Goal: Task Accomplishment & Management: Use online tool/utility

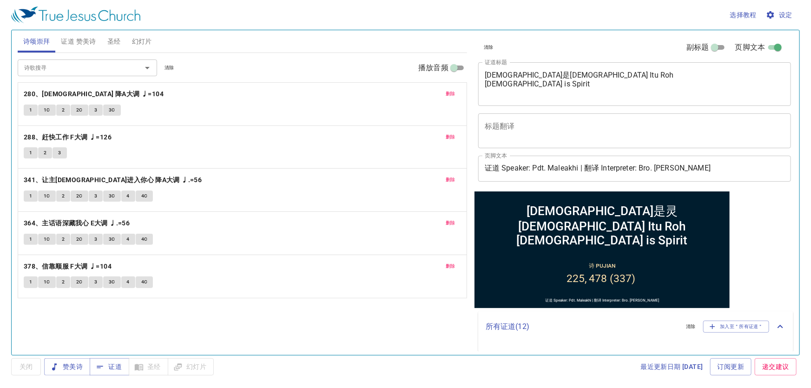
click at [149, 40] on span "幻灯片" at bounding box center [142, 42] width 20 height 12
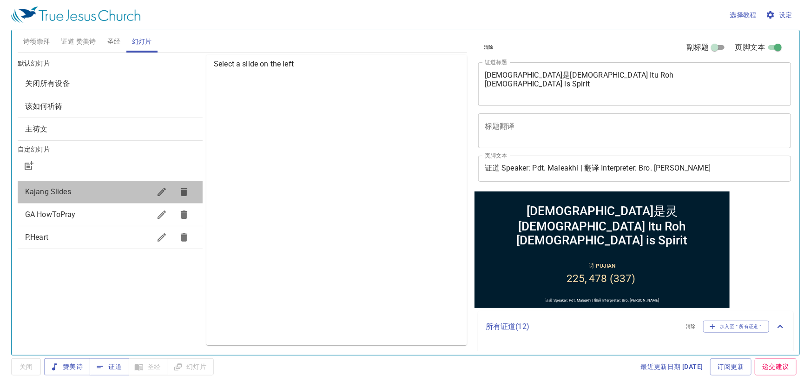
click at [103, 200] on div "Kajang Slides" at bounding box center [110, 192] width 185 height 22
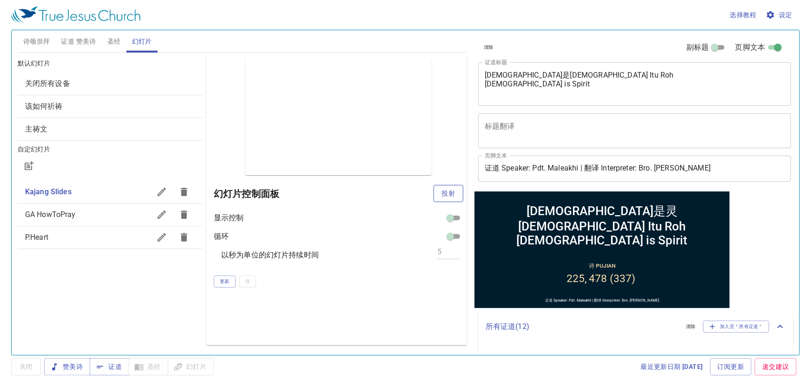
click at [450, 188] on span "投射" at bounding box center [448, 194] width 15 height 12
click at [24, 38] on span "诗颂崇拜" at bounding box center [36, 42] width 27 height 12
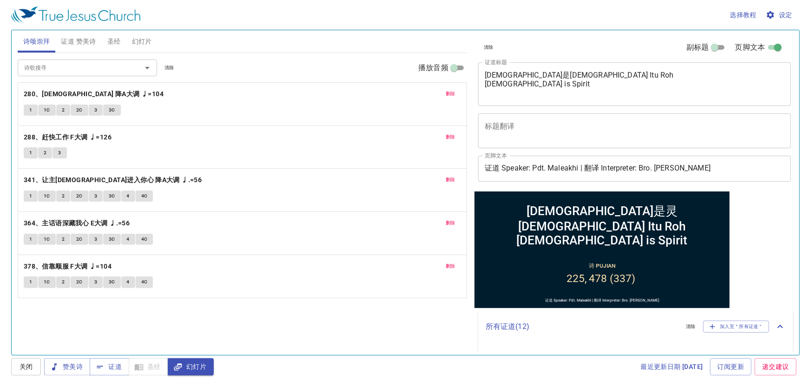
click at [453, 102] on div "删除 280、广传福音 降A大调 ♩=104 1 1C 2 2C 3 3C" at bounding box center [242, 104] width 449 height 43
click at [446, 95] on span "删除" at bounding box center [451, 94] width 10 height 8
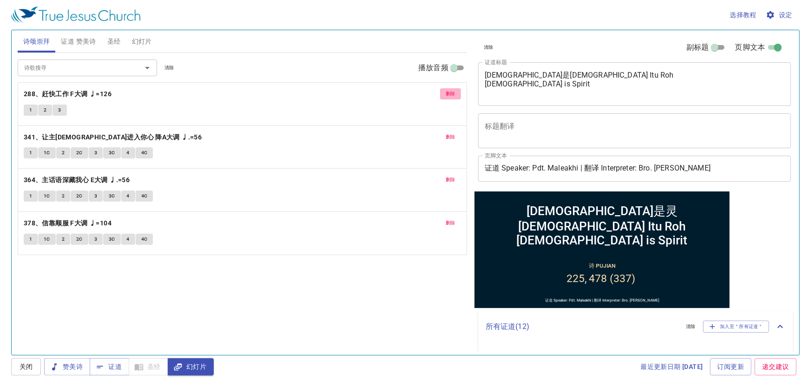
click at [446, 95] on span "删除" at bounding box center [451, 94] width 10 height 8
click at [446, 133] on span "删除" at bounding box center [451, 137] width 10 height 8
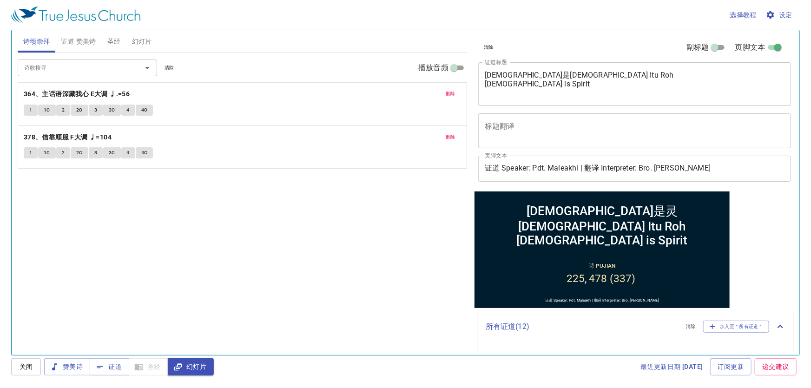
click at [446, 95] on span "删除" at bounding box center [451, 94] width 10 height 8
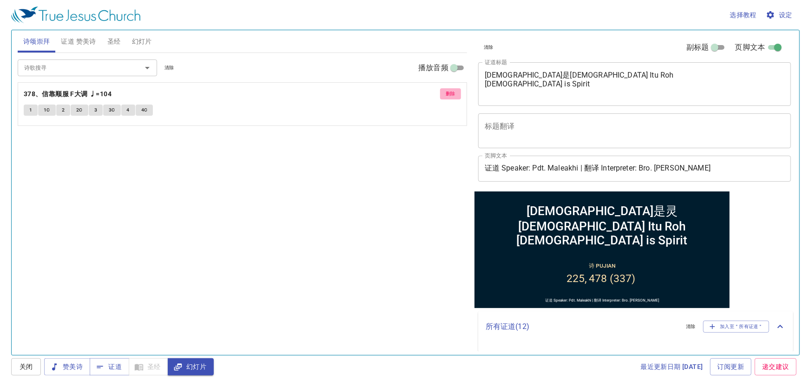
click at [446, 95] on span "删除" at bounding box center [451, 94] width 10 height 8
click at [446, 95] on div "诗歌搜寻 诗歌搜寻 清除 播放音频 删除 378、信靠顺服 F大调 ♩=104 1 1C 2 2C 3 3C 4 4C" at bounding box center [242, 200] width 449 height 294
click at [60, 75] on div "诗歌搜寻" at bounding box center [87, 67] width 139 height 16
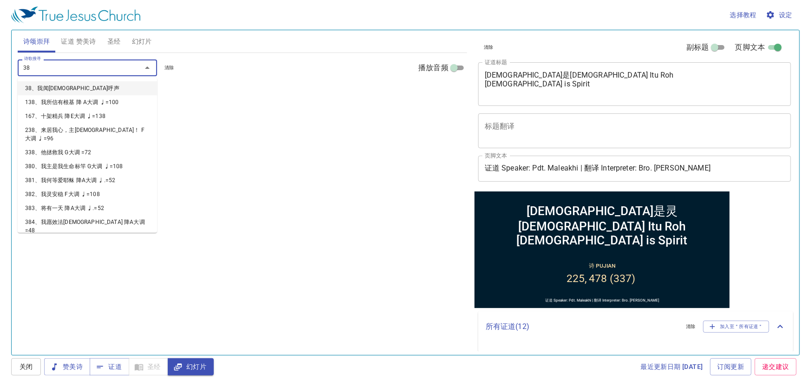
type input "385"
type input "388"
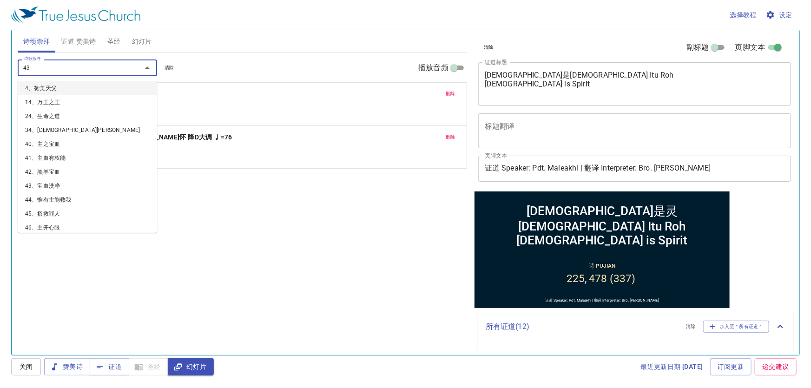
type input "436"
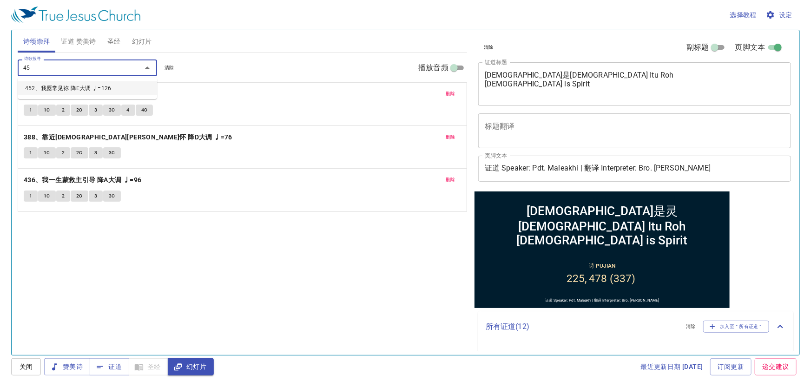
type input "452"
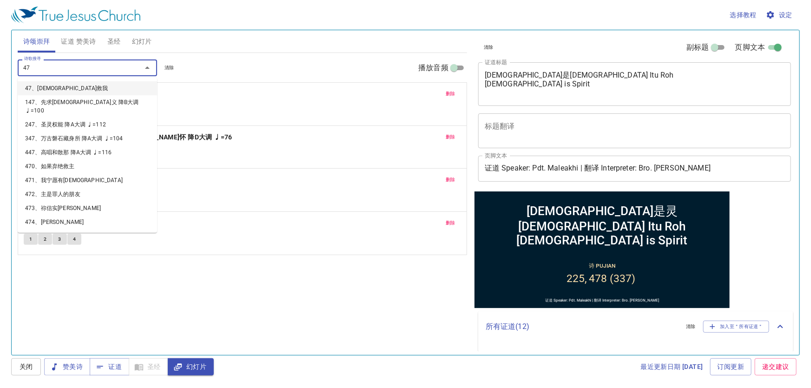
type input "479"
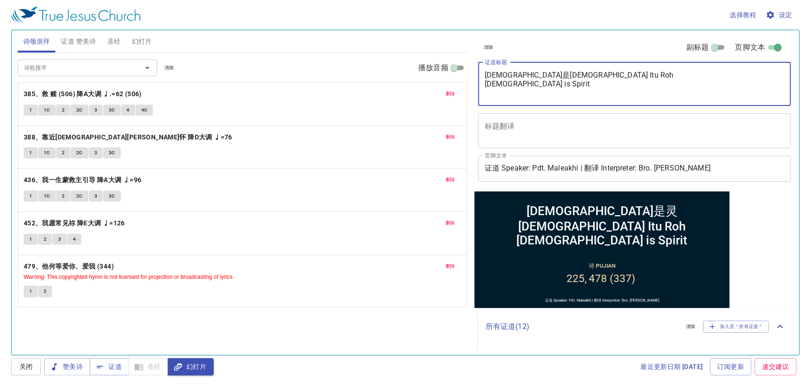
click at [586, 92] on textarea "神是灵 Allah Itu Roh God is Spirit" at bounding box center [635, 84] width 300 height 26
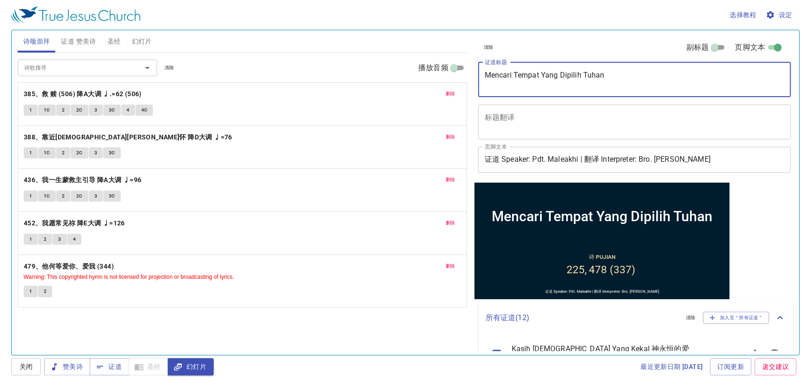
type textarea "Mencari Tempat Yang Dipilih Tuhan"
click at [62, 44] on span "证道 赞美诗" at bounding box center [78, 42] width 35 height 12
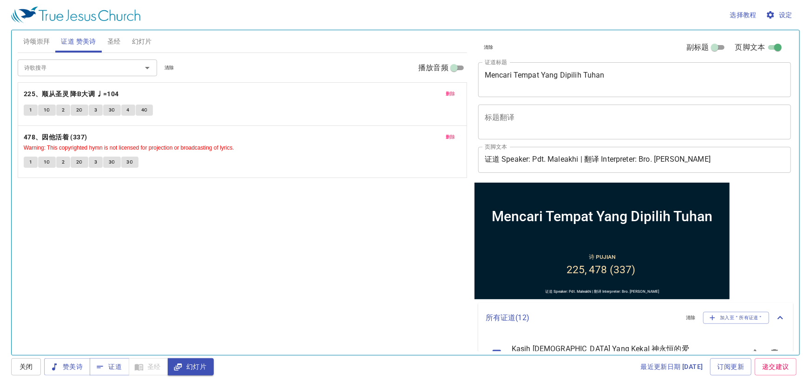
click at [64, 65] on input "诗歌搜寻" at bounding box center [73, 67] width 106 height 11
click at [263, 20] on div "选择教程 设定" at bounding box center [403, 15] width 785 height 30
click at [449, 90] on span "删除" at bounding box center [451, 94] width 10 height 8
click at [449, 133] on span "删除" at bounding box center [451, 137] width 10 height 8
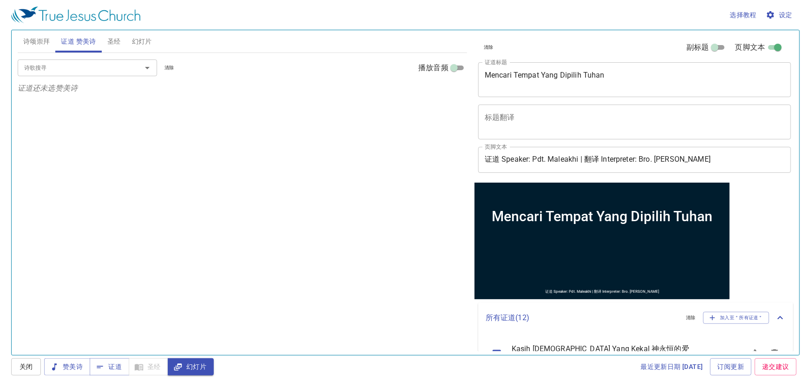
click at [76, 66] on input "诗歌搜寻" at bounding box center [73, 67] width 106 height 11
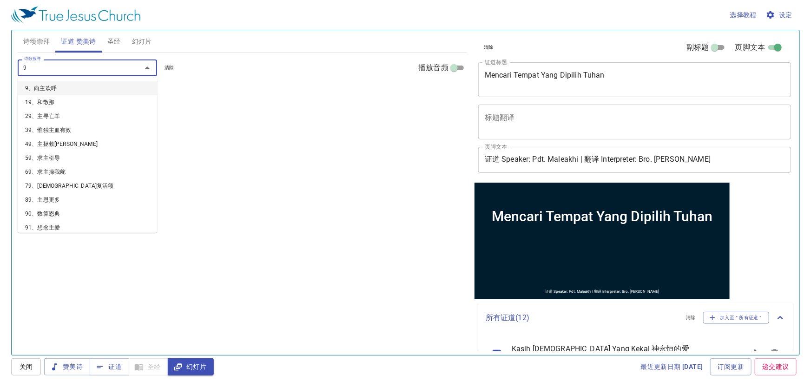
type input "91"
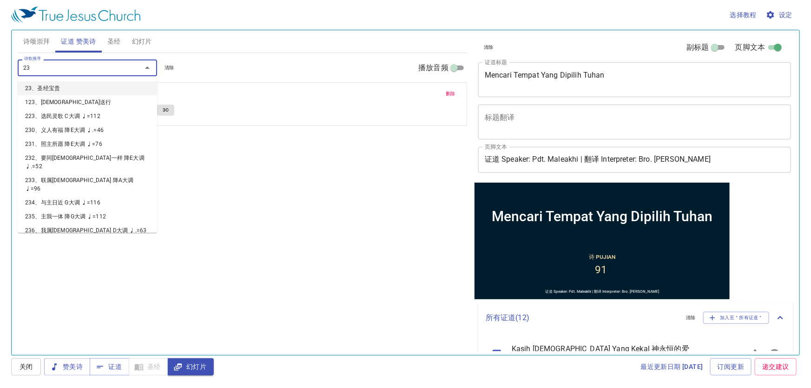
type input "237"
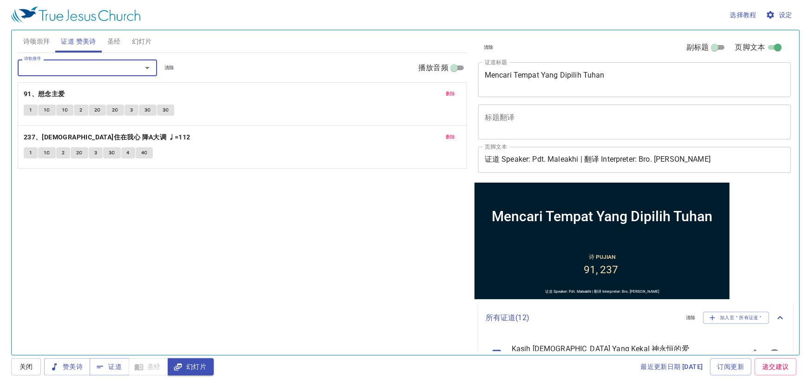
click at [568, 74] on textarea "Mencari Tempat Yang Dipilih Tuhan" at bounding box center [635, 80] width 300 height 18
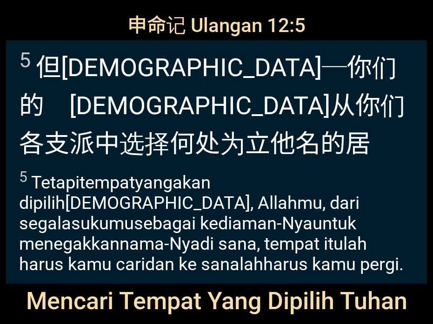
click at [204, 75] on wh3068 "─你们的　[DEMOGRAPHIC_DATA] 从你们各支派 中选择 何处 为立 他名 的居所 ，你们就当往那里去 求问 ，" at bounding box center [212, 125] width 386 height 144
click at [72, 129] on wh7626 "中选择 何处 为立 他名 的居所 ，你们就当往那里去 求问 ，" at bounding box center [194, 162] width 351 height 67
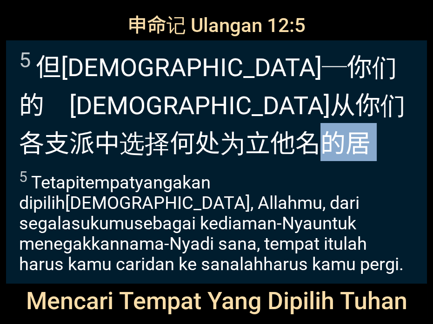
drag, startPoint x: 275, startPoint y: 103, endPoint x: 339, endPoint y: 99, distance: 63.8
click at [339, 129] on wh8034 "的居所 ，你们就当往那里去 求问 ，" at bounding box center [194, 162] width 351 height 67
copy wh8034 "的居所"
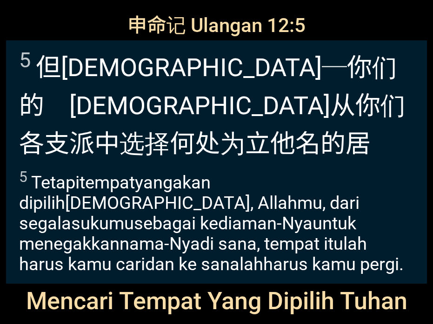
click at [175, 159] on div "5 但耶和华 ─你们的　神 从你们各支派 中选择 何处 为立 他名 的居所 ，你们就当往那里去 求问 ，" at bounding box center [216, 101] width 421 height 122
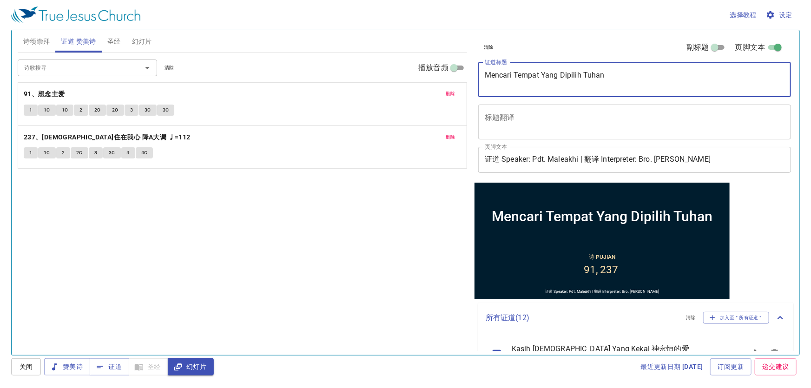
click at [119, 46] on span "圣经" at bounding box center [113, 42] width 13 height 12
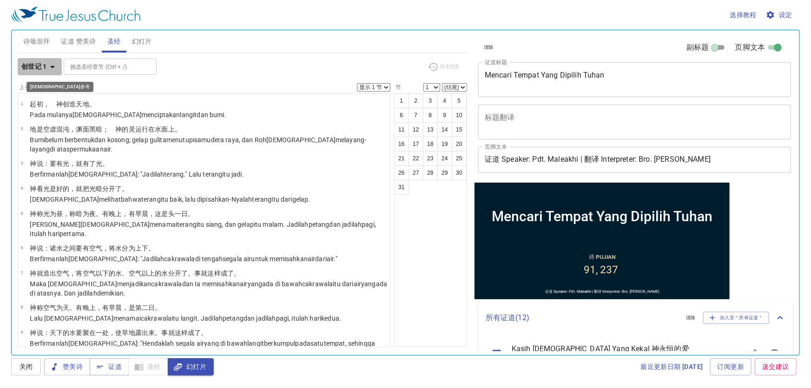
click at [37, 65] on b "创世记 1" at bounding box center [34, 67] width 26 height 12
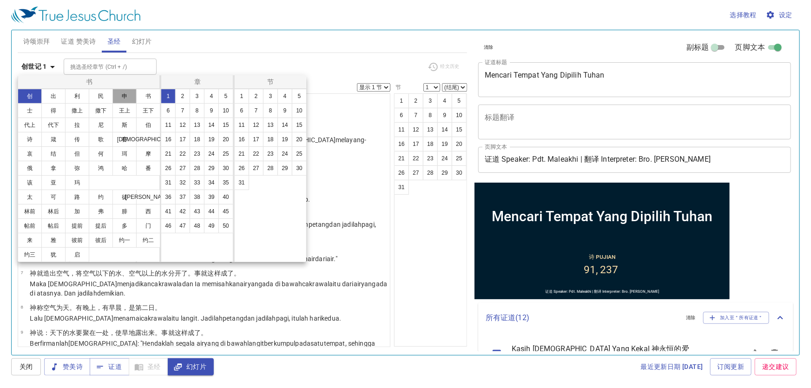
click at [122, 98] on button "申" at bounding box center [124, 96] width 24 height 15
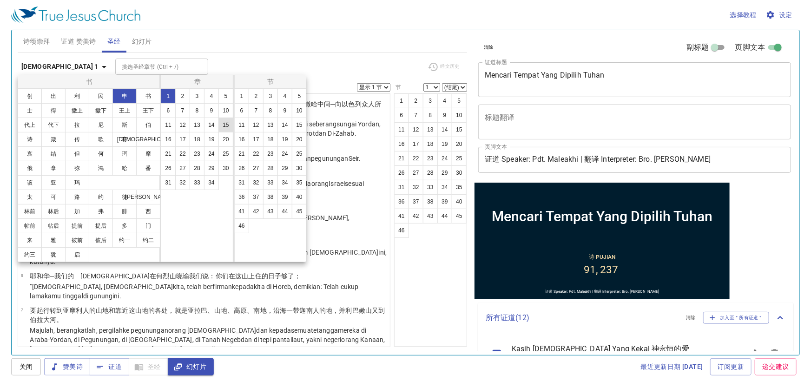
click at [222, 126] on button "15" at bounding box center [225, 125] width 15 height 15
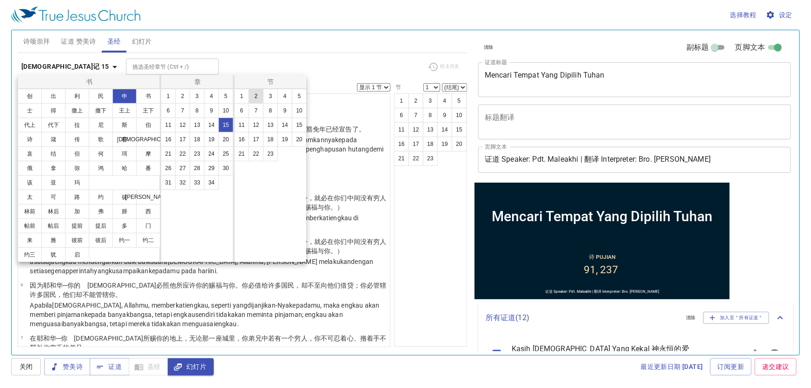
click at [251, 97] on button "2" at bounding box center [256, 96] width 15 height 15
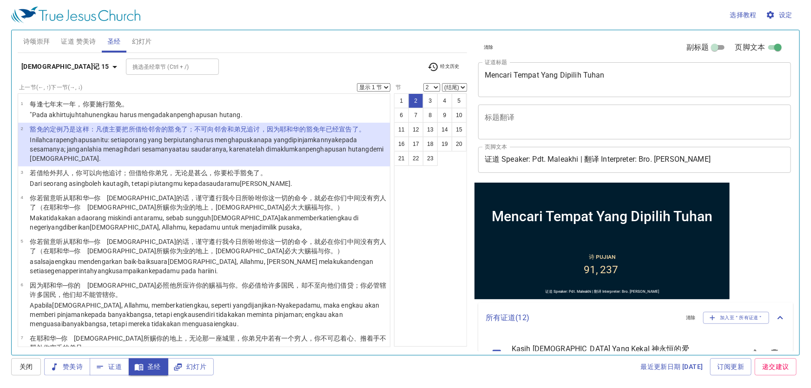
click at [42, 66] on b "申命记 15" at bounding box center [65, 67] width 88 height 12
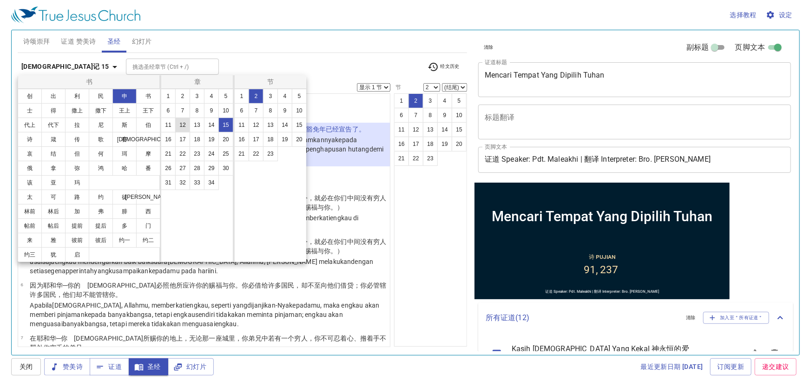
click at [181, 128] on button "12" at bounding box center [182, 125] width 15 height 15
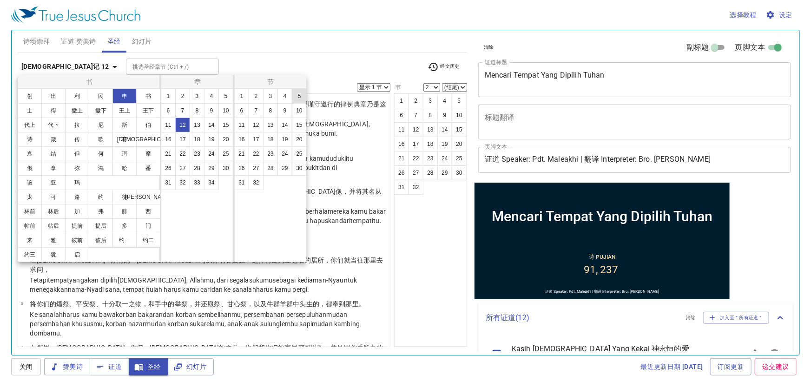
click at [293, 93] on button "5" at bounding box center [299, 96] width 15 height 15
select select "5"
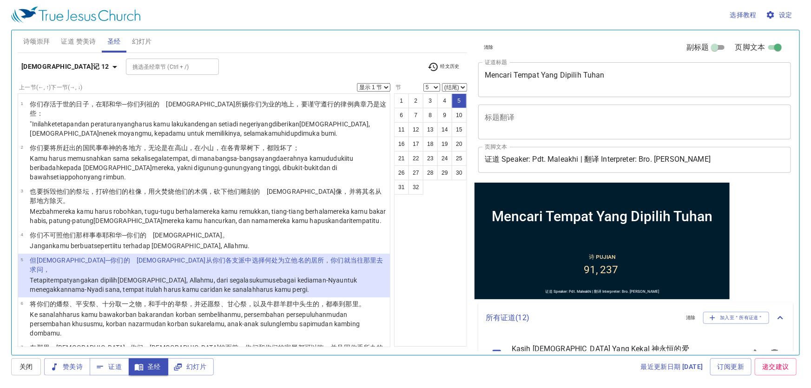
click at [307, 73] on div "挑选圣经章节 (Ctrl + /) 挑选圣经章节 (Ctrl + /)" at bounding box center [273, 67] width 294 height 16
click at [795, 11] on button "设定" at bounding box center [780, 15] width 32 height 17
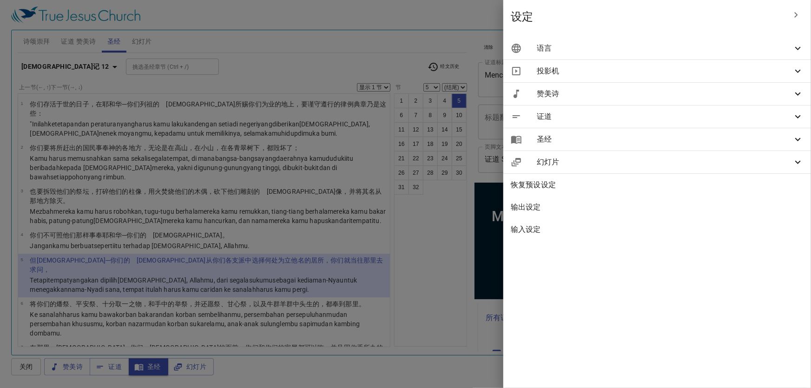
click at [738, 56] on div "语言" at bounding box center [657, 48] width 308 height 22
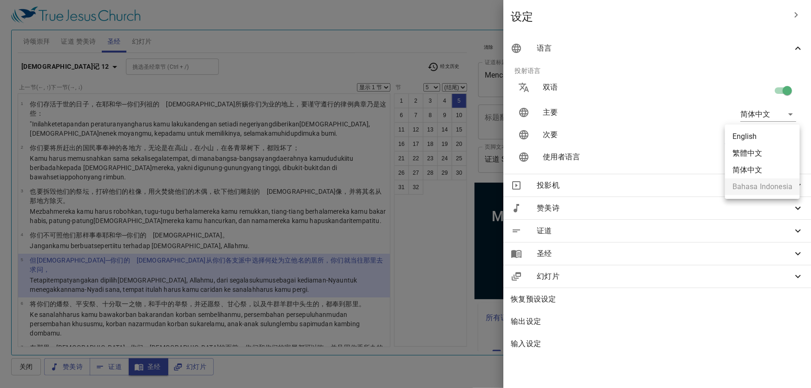
click at [761, 139] on body "选择教程 设定 诗颂崇拜 证道 赞美诗 圣经 幻灯片 诗歌搜寻 诗歌搜寻 清除 播放音频 删除 385、救 赎 (506) 降A大调 ♩.=62 (506) …" at bounding box center [405, 194] width 811 height 388
click at [756, 137] on li "English" at bounding box center [762, 136] width 75 height 17
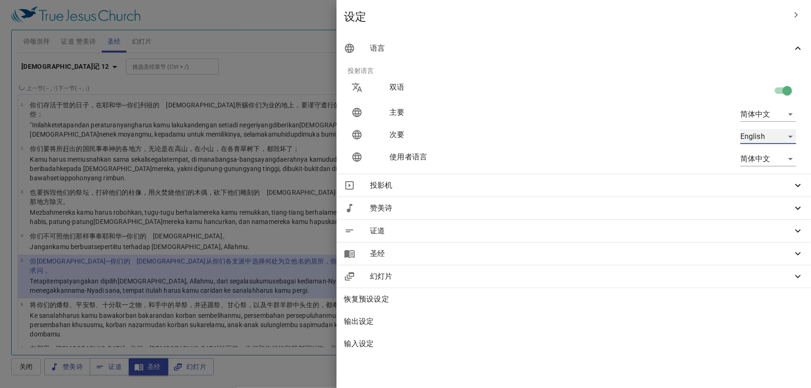
type input "en"
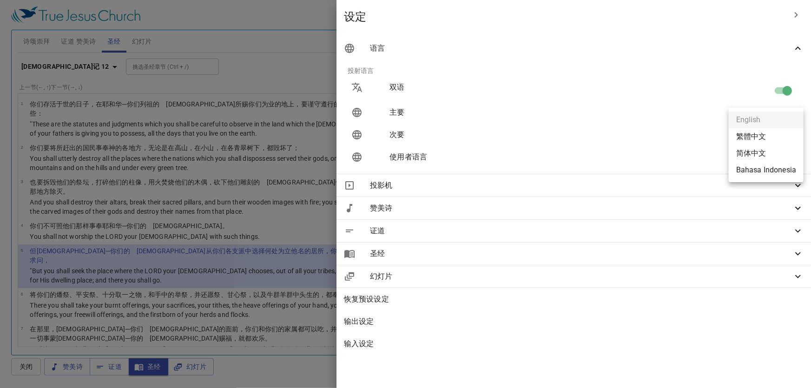
click at [756, 137] on body "选择教程 设定 诗颂崇拜 证道 赞美诗 圣经 幻灯片 诗歌搜寻 诗歌搜寻 清除 播放音频 删除 385、救 赎 (506) 降A大调 ♩.=62 1 1C 2…" at bounding box center [405, 194] width 811 height 388
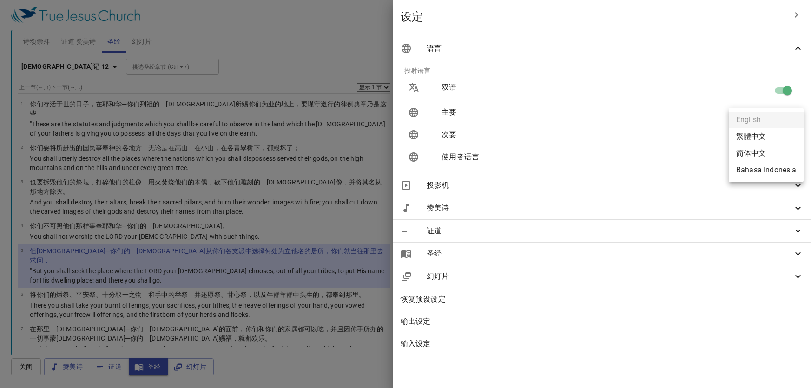
select select "5"
click at [746, 169] on li "Bahasa Indonesia" at bounding box center [766, 170] width 75 height 17
type input "id"
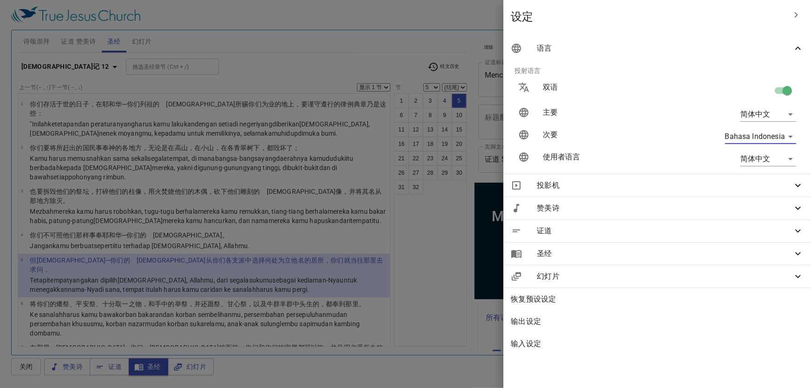
click at [427, 298] on div at bounding box center [405, 194] width 811 height 388
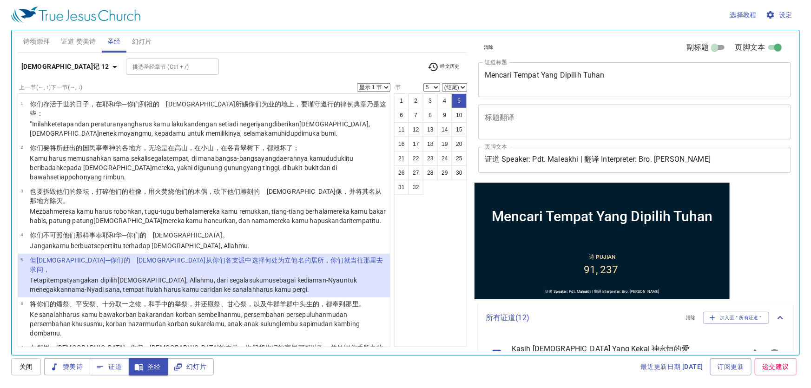
click at [488, 73] on textarea "Mencari Tempat Yang Dipilih Tuhan" at bounding box center [635, 80] width 300 height 18
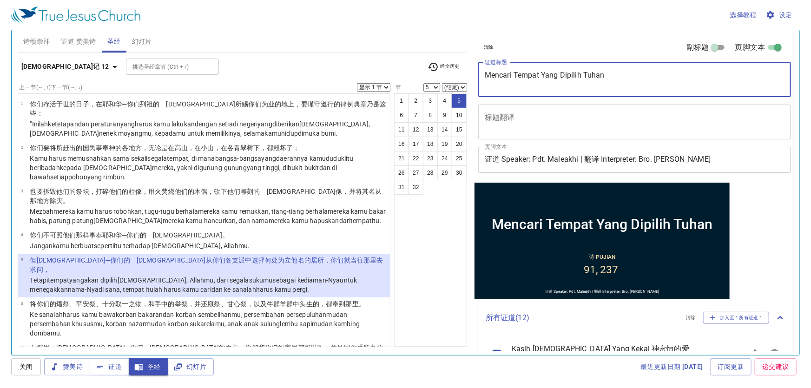
paste textarea "的居所"
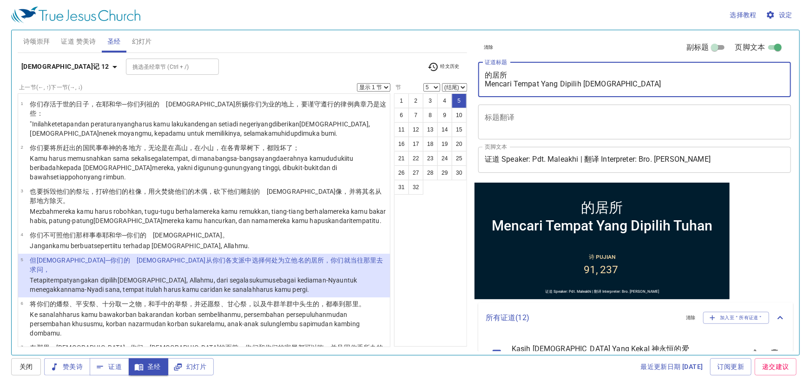
type textarea "的居所 Mencari Tempat Yang Dipilih Tuhan"
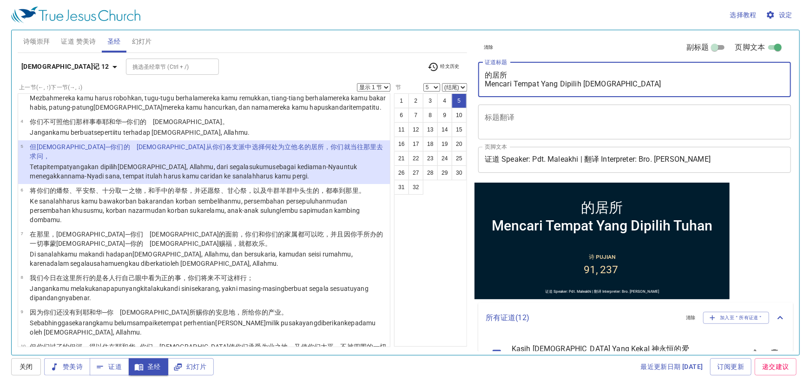
scroll to position [253, 0]
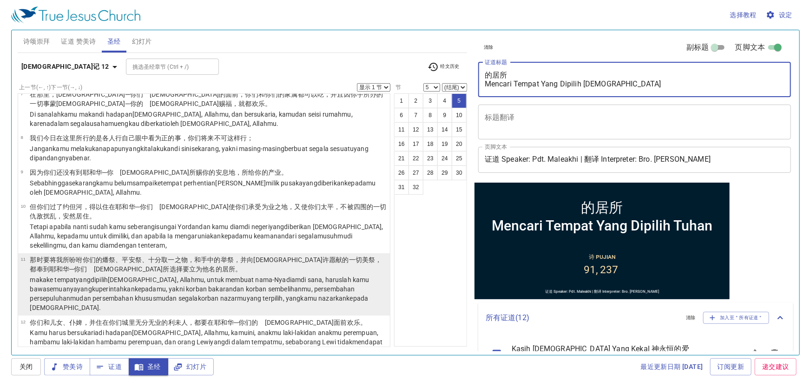
click at [117, 256] on wh5930 "、平安祭 、十分取一 之物，和手 中的举祭 ，并向耶和华 许愿 献的一切美 祭 ，都奉到 耶和华 ─你们　神 所选择 要立为他名 的居 所 。" at bounding box center [206, 264] width 352 height 17
select select "11"
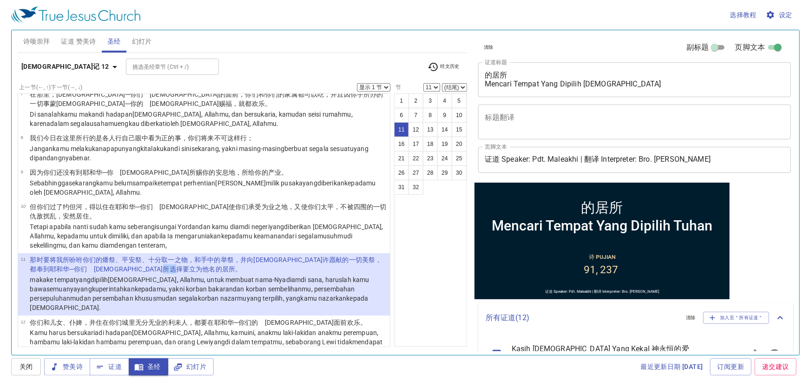
drag, startPoint x: 53, startPoint y: 243, endPoint x: 67, endPoint y: 241, distance: 14.0
click at [69, 265] on wh3068 "─你们　神 所选择 要立为他名 的居 所 。" at bounding box center [155, 268] width 172 height 7
drag, startPoint x: 51, startPoint y: 241, endPoint x: 127, endPoint y: 243, distance: 76.7
click at [127, 265] on wh3068 "─你们　神 所选择 要立为他名 的居 所 。" at bounding box center [155, 268] width 172 height 7
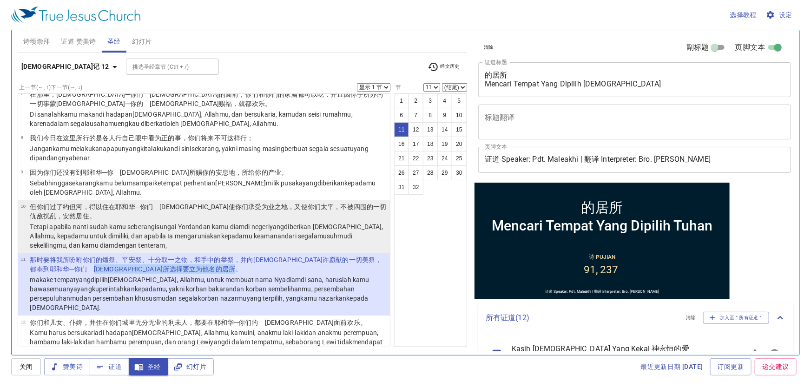
copy wh3068 "神 所选择 要立为他名 的居 所"
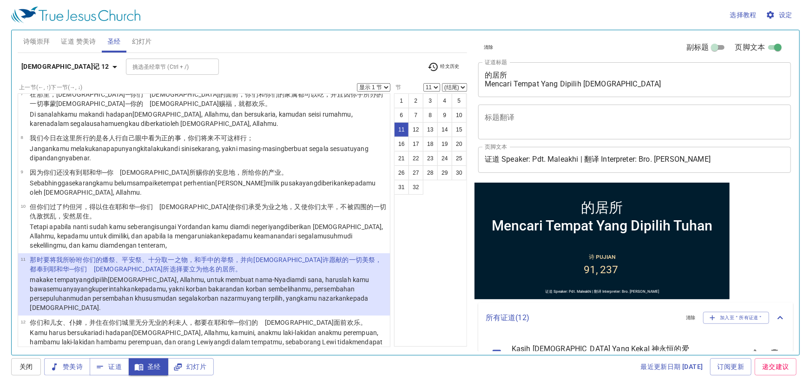
click at [506, 69] on div "的居所 Mencari Tempat Yang Dipilih Tuhan x 证道标题" at bounding box center [634, 79] width 313 height 35
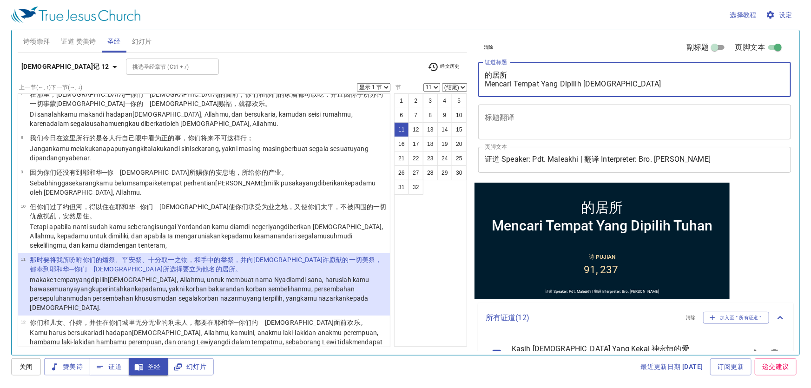
click at [506, 69] on div "的居所 Mencari Tempat Yang Dipilih Tuhan x 证道标题" at bounding box center [634, 79] width 313 height 35
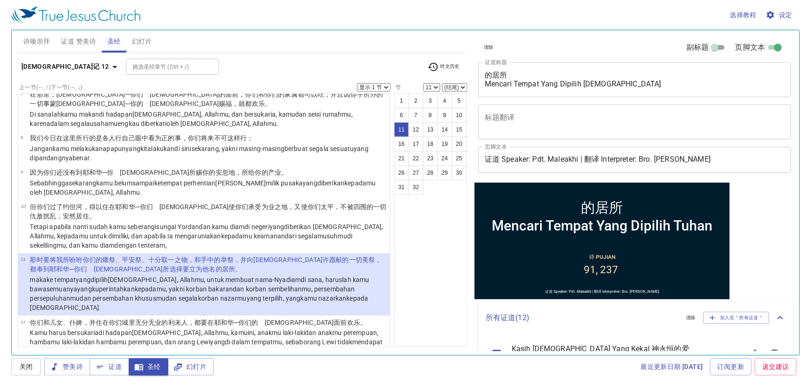
click at [506, 69] on div "的居所 Mencari Tempat Yang Dipilih Tuhan x 证道标题" at bounding box center [634, 79] width 313 height 35
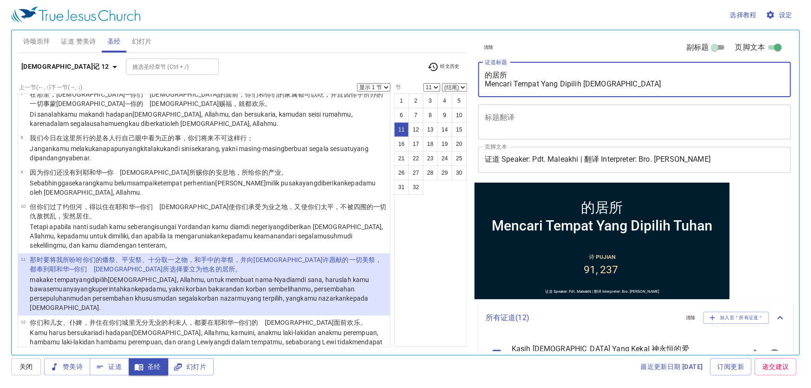
click at [501, 72] on textarea "的居所 Mencari Tempat Yang Dipilih Tuhan" at bounding box center [635, 80] width 300 height 18
paste textarea "所选择要立为他名的居所"
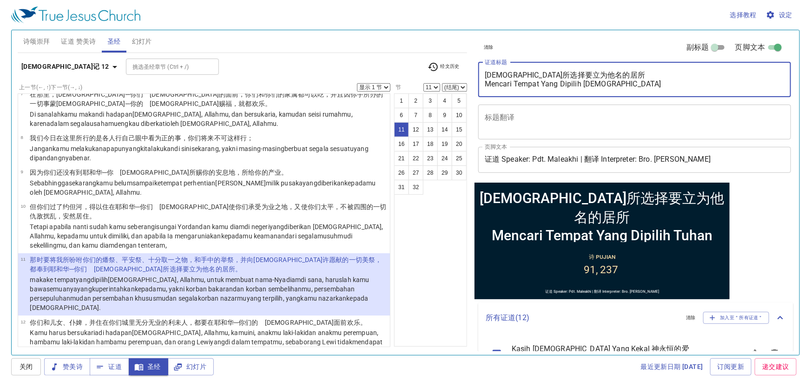
click at [488, 74] on textarea "神所选择要立为他名的居所 Mencari Tempat Yang Dipilih Tuhan" at bounding box center [635, 80] width 300 height 18
paste textarea "寻找"
drag, startPoint x: 530, startPoint y: 75, endPoint x: 567, endPoint y: 66, distance: 37.9
click at [567, 66] on div "寻找神所选择要立为他名的居所 Mencari Tempat Yang Dipilih Tuhan x 证道标题" at bounding box center [634, 79] width 313 height 35
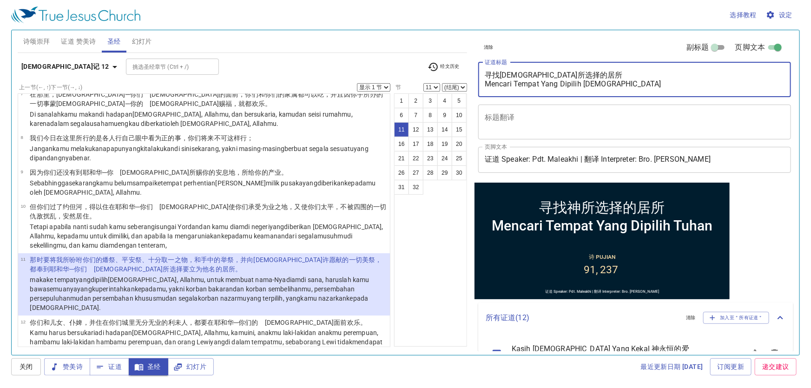
type textarea "寻找[DEMOGRAPHIC_DATA]所选择的居所 Mencari Tempat Yang Dipilih [DEMOGRAPHIC_DATA]"
click at [443, 232] on div "1 2 3 4 5 6 7 8 9 10 11 12 13 14 15 16 17 18 19 20 21 22 23 24 25 26 27 28 29 3…" at bounding box center [430, 219] width 73 height 253
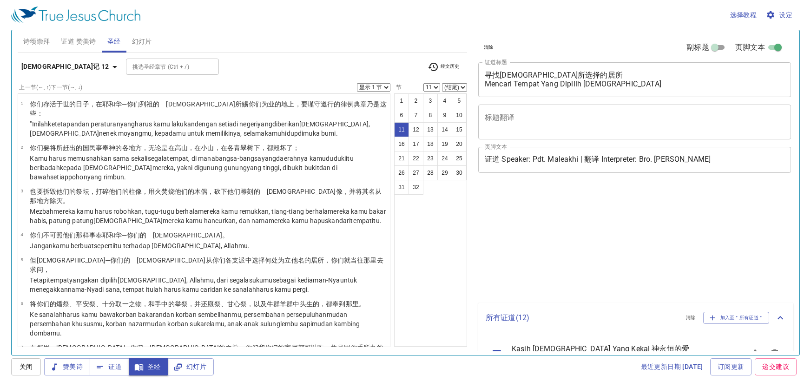
select select "11"
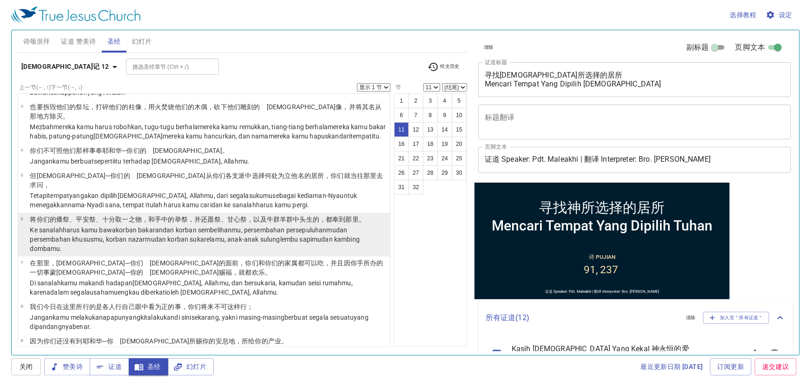
scroll to position [84, 0]
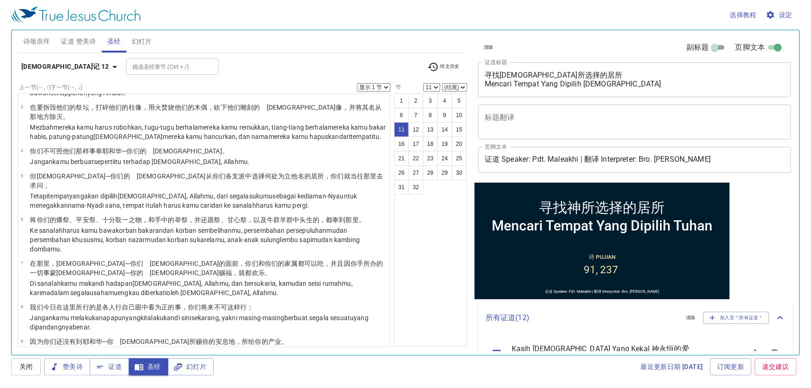
click at [74, 36] on span "证道 赞美诗" at bounding box center [78, 42] width 35 height 12
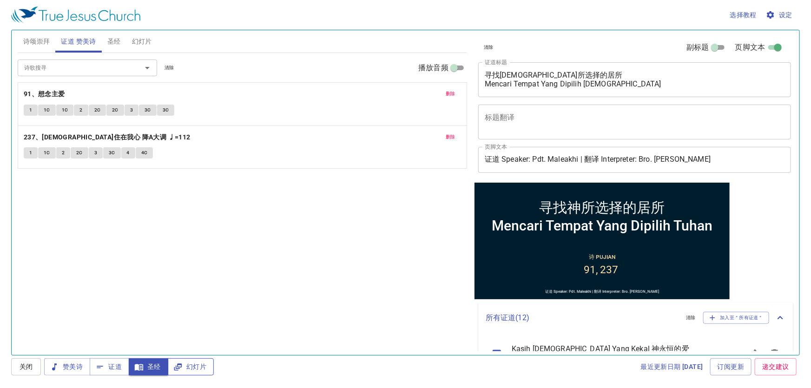
click at [184, 370] on span "幻灯片" at bounding box center [190, 367] width 31 height 12
click at [251, 264] on div "诗歌搜寻 诗歌搜寻 清除 播放音频 删除 91、想念主爱 1 1C 1C 2 2C 2C 3 3C 3C 删除 237、耶稣住在我心 降A大调 ♩=112 1…" at bounding box center [242, 200] width 449 height 294
click at [256, 280] on div "诗歌搜寻 诗歌搜寻 清除 播放音频 删除 91、想念主爱 1 1C 1C 2 2C 2C 3 3C 3C 删除 237、耶稣住在我心 降A大调 ♩=112 1…" at bounding box center [242, 200] width 449 height 294
click at [36, 44] on span "诗颂崇拜" at bounding box center [36, 42] width 27 height 12
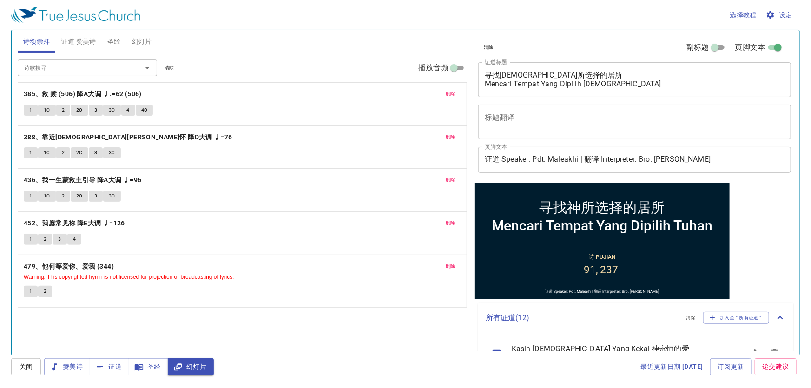
click at [142, 34] on button "幻灯片" at bounding box center [141, 41] width 31 height 22
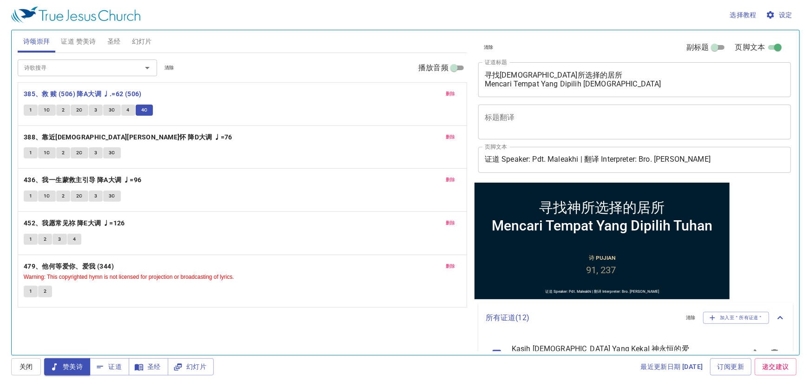
click at [235, 309] on div "诗歌搜寻 诗歌搜寻 清除 播放音频 删除 385、救 赎 (506) 降A大调 ♩.=62 (506) 1 1C 2 2C 3 3C 4 4C 删除 388、…" at bounding box center [242, 200] width 449 height 294
click at [95, 140] on b "388、靠近耶稣慈怀 降D大调 ♩=76" at bounding box center [128, 138] width 209 height 12
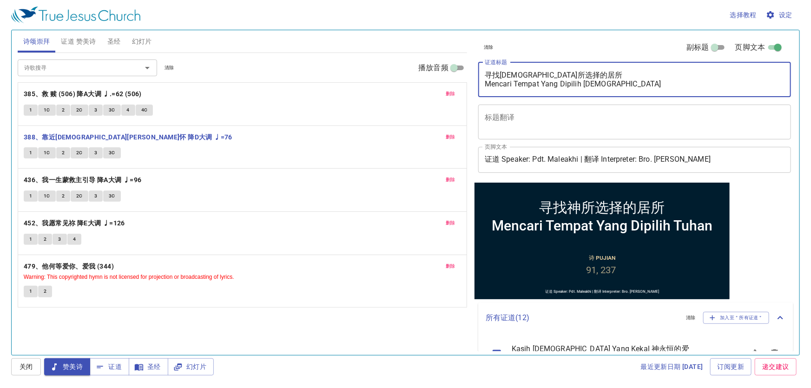
drag, startPoint x: 625, startPoint y: 83, endPoint x: 475, endPoint y: 110, distance: 152.5
click at [475, 110] on div "清除 副标题 页脚文本 证道标题 寻找神所选择的居所 Mencari Tempat Yang Dipilih Tuhan x 证道标题 标题翻译 x 标题翻译…" at bounding box center [634, 106] width 319 height 152
click at [82, 38] on span "证道 赞美诗" at bounding box center [78, 42] width 35 height 12
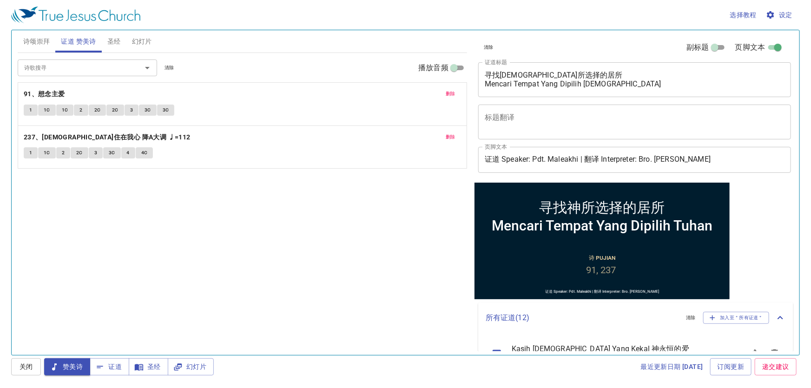
click at [118, 42] on span "圣经" at bounding box center [113, 42] width 13 height 12
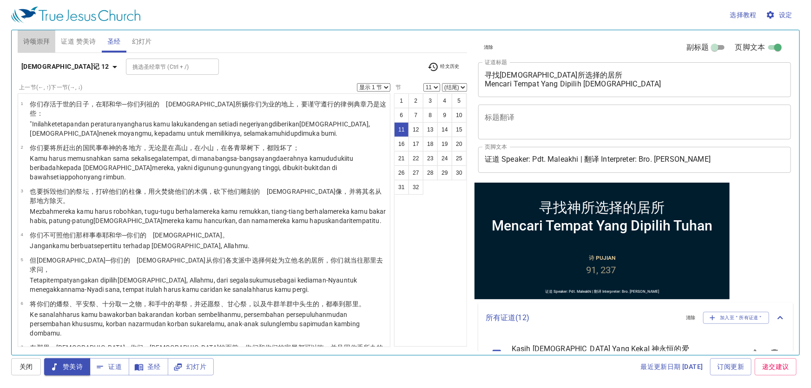
click at [19, 50] on button "诗颂崇拜" at bounding box center [37, 41] width 38 height 22
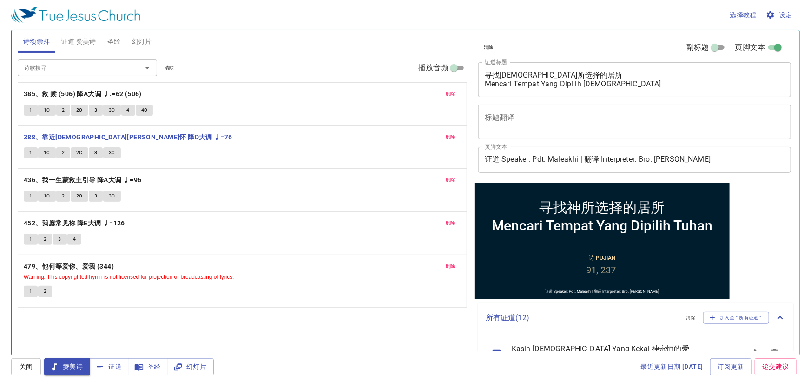
click at [31, 149] on span "1" at bounding box center [30, 153] width 3 height 8
click at [106, 47] on button "圣经" at bounding box center [114, 41] width 25 height 22
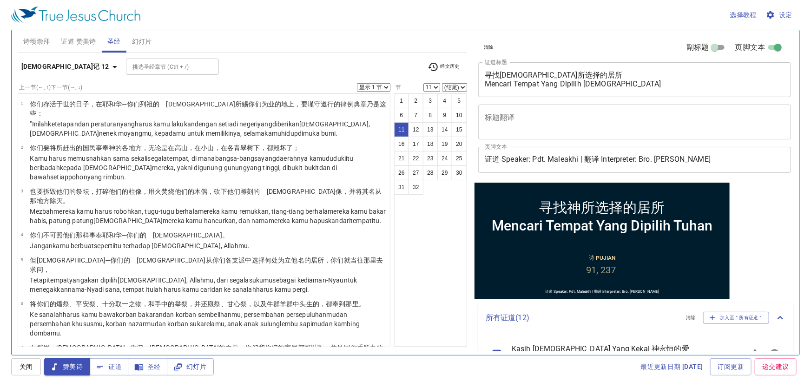
click at [109, 66] on icon "button" at bounding box center [114, 66] width 11 height 11
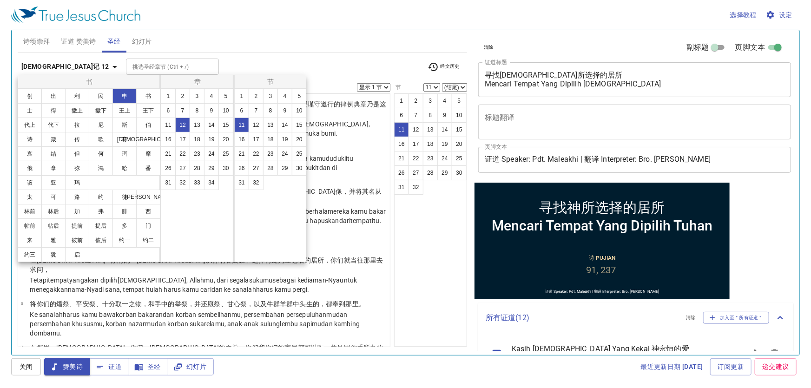
click at [436, 251] on div at bounding box center [405, 194] width 811 height 388
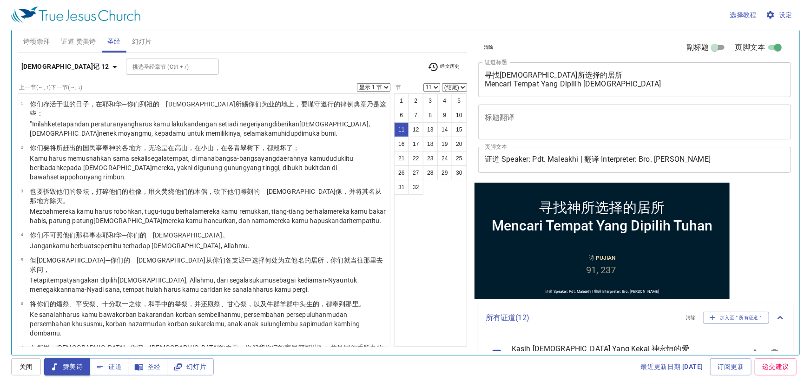
drag, startPoint x: 68, startPoint y: 42, endPoint x: 46, endPoint y: 43, distance: 21.9
click at [67, 42] on span "证道 赞美诗" at bounding box center [78, 42] width 35 height 12
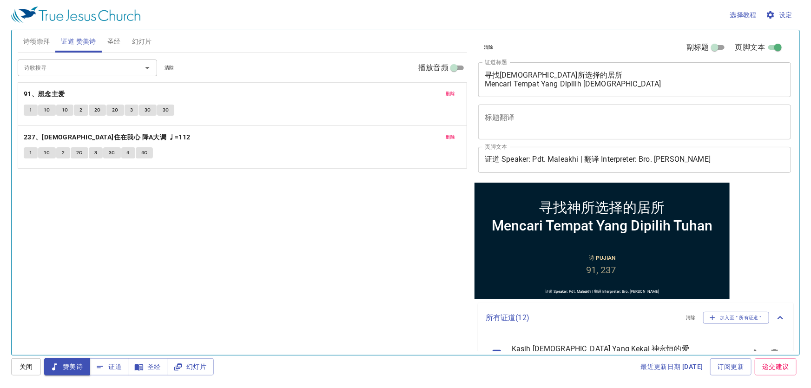
click at [45, 42] on span "诗颂崇拜" at bounding box center [36, 42] width 27 height 12
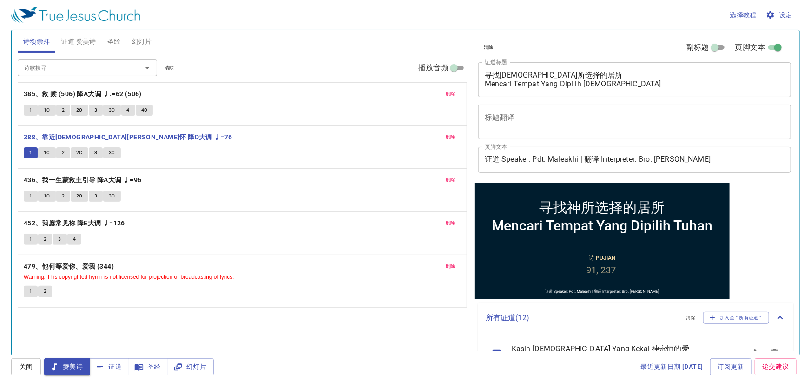
click at [43, 158] on button "1C" at bounding box center [47, 152] width 18 height 11
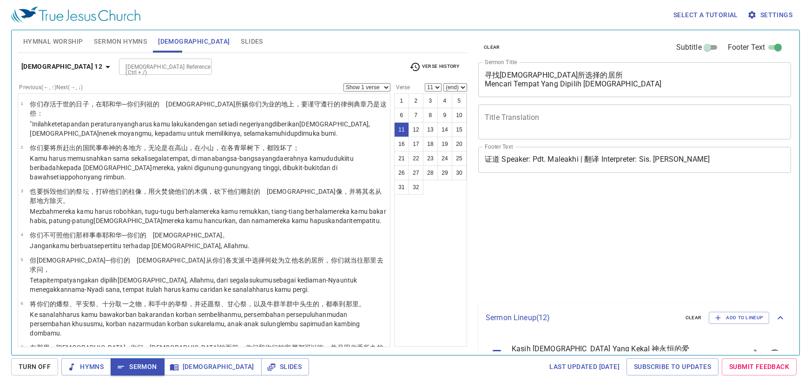
select select "11"
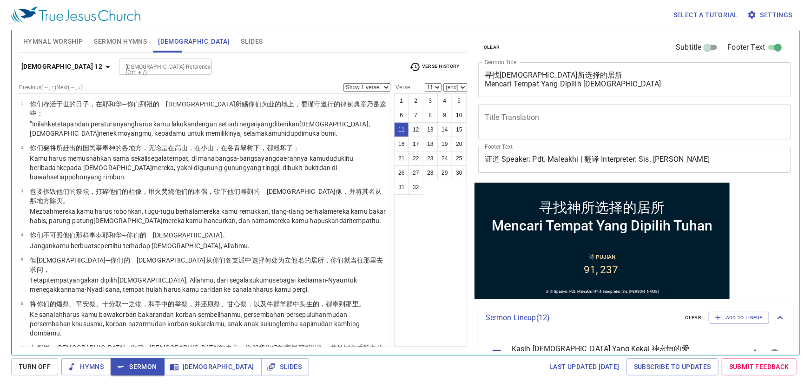
scroll to position [84, 0]
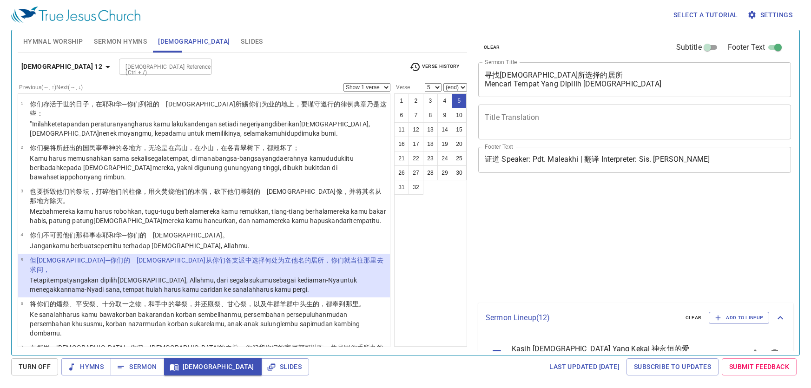
select select "5"
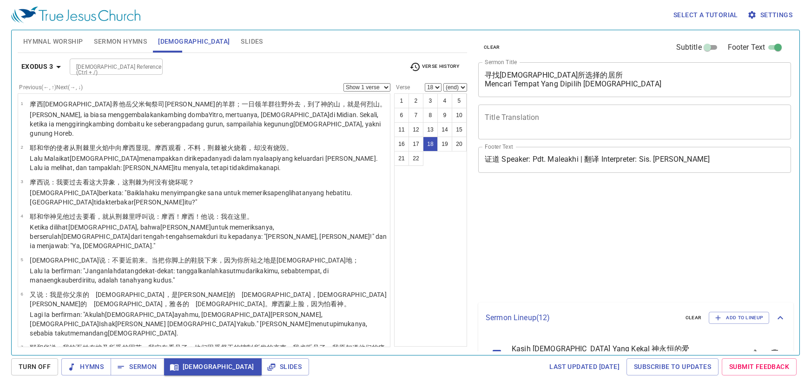
select select "18"
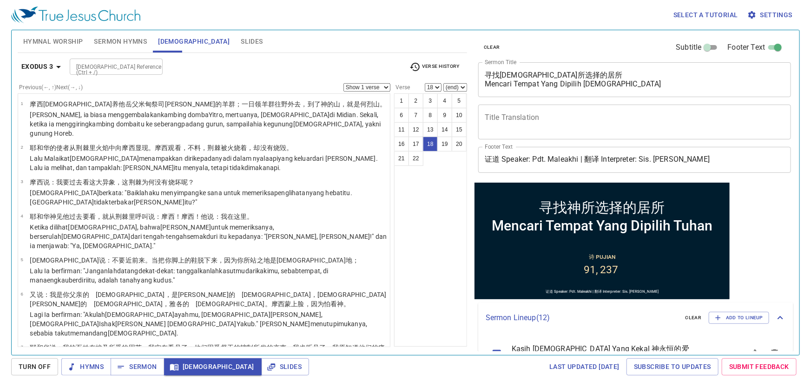
scroll to position [651, 0]
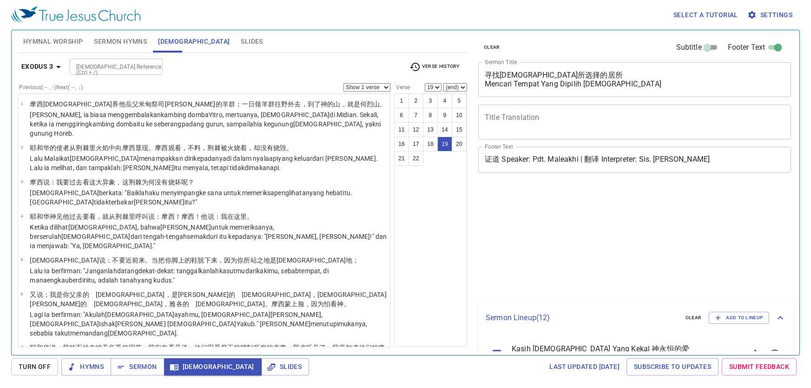
select select "19"
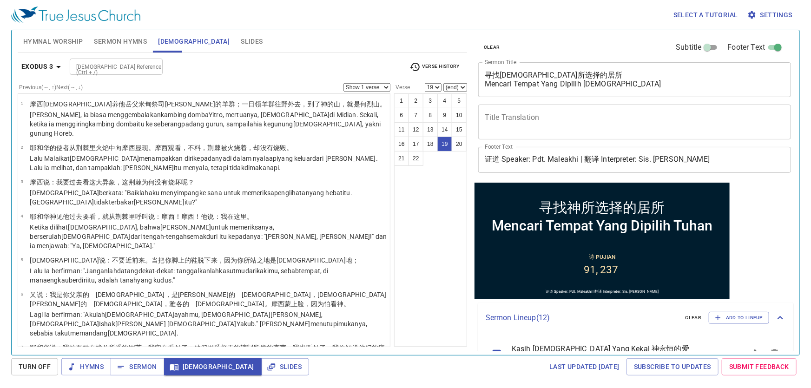
scroll to position [649, 0]
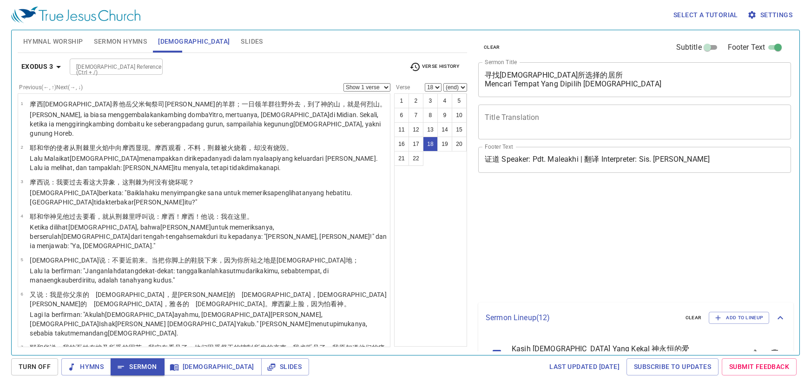
select select "18"
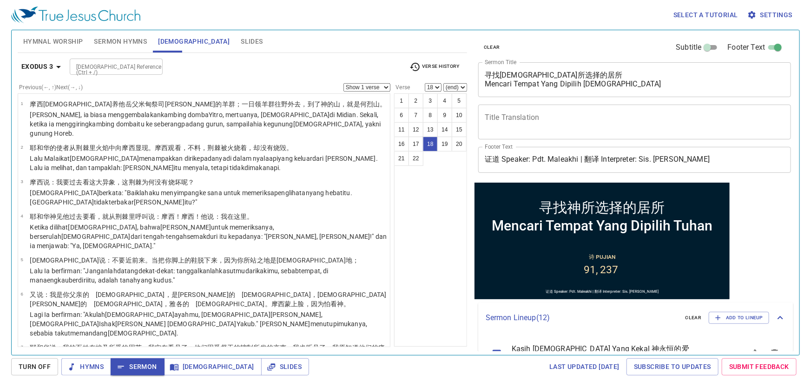
scroll to position [566, 0]
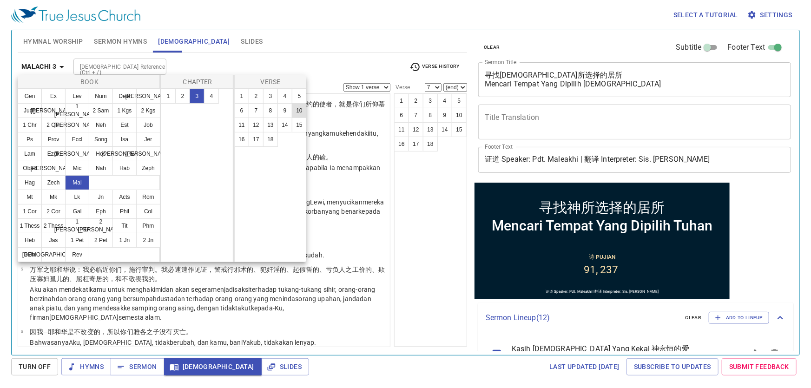
click at [299, 106] on button "10" at bounding box center [299, 110] width 15 height 15
click at [302, 112] on button "10" at bounding box center [299, 110] width 15 height 15
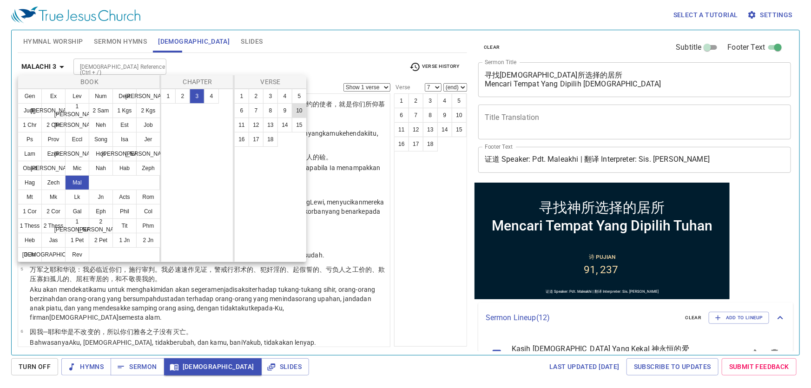
click at [302, 112] on button "10" at bounding box center [299, 110] width 15 height 15
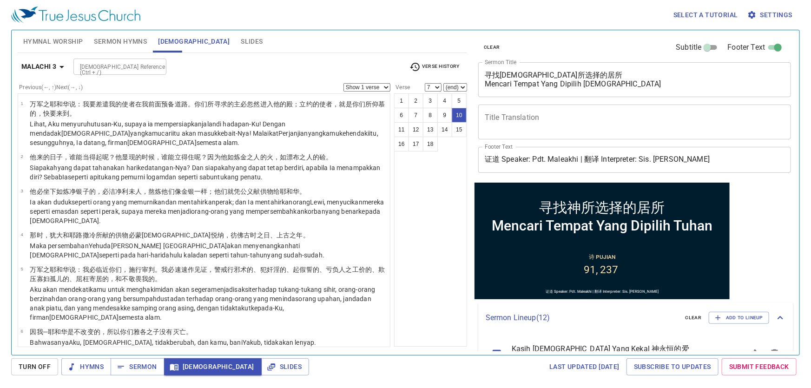
click at [235, 99] on button "10" at bounding box center [229, 95] width 11 height 8
select select "10"
click at [235, 99] on button "10" at bounding box center [229, 95] width 11 height 8
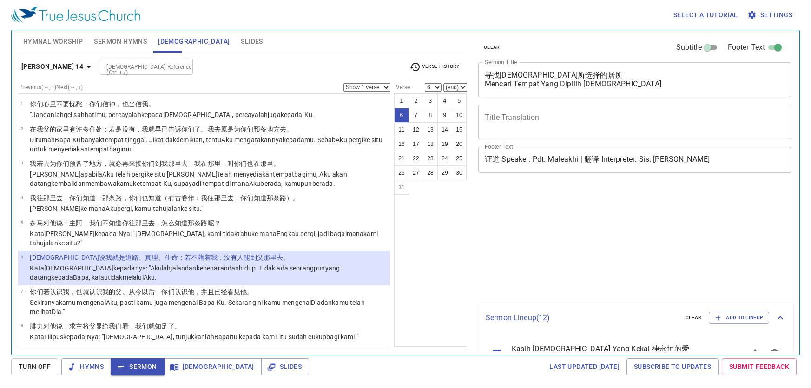
select select "6"
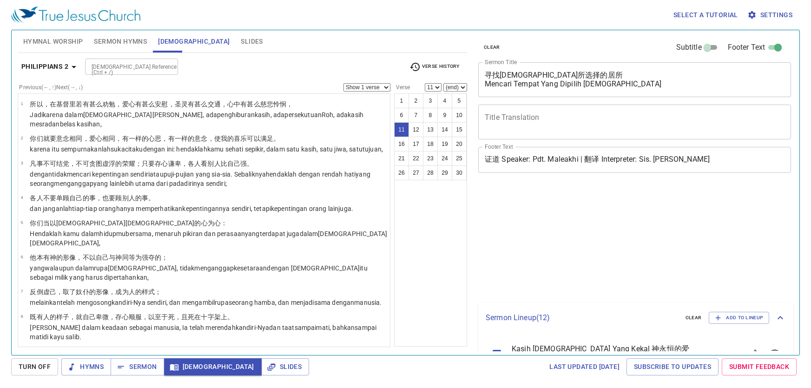
select select "11"
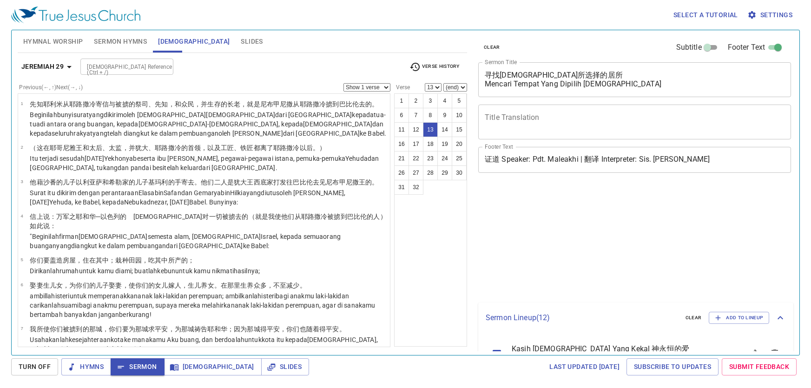
select select "13"
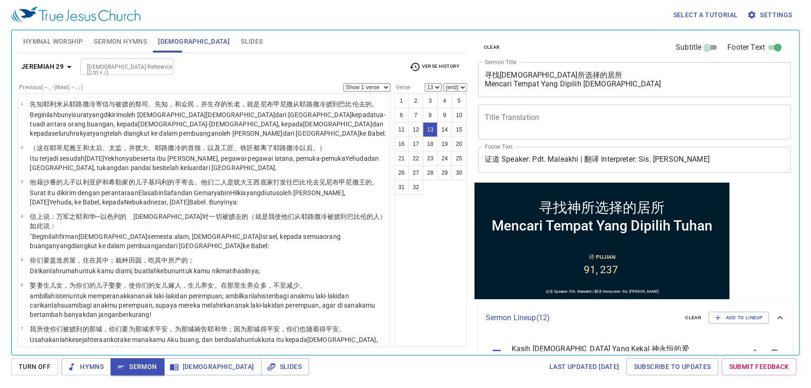
click at [141, 36] on span "Sermon Hymns" at bounding box center [120, 42] width 53 height 12
click at [137, 42] on span "Sermon Hymns" at bounding box center [120, 42] width 53 height 12
click at [135, 42] on span "Sermon Hymns" at bounding box center [120, 42] width 53 height 12
click at [112, 46] on span "Sermon Hymns" at bounding box center [120, 42] width 53 height 12
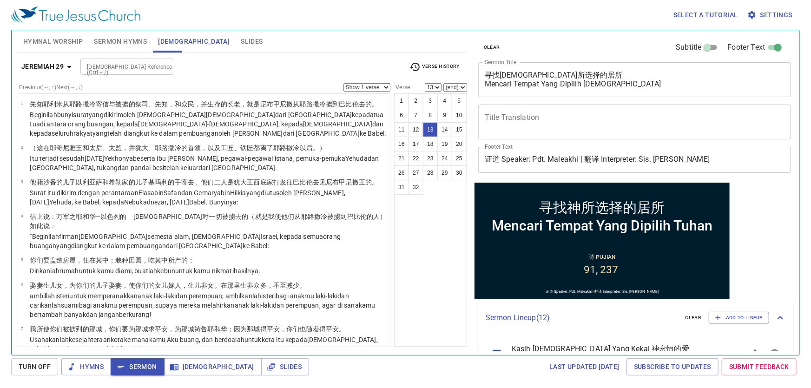
click at [112, 46] on span "Sermon Hymns" at bounding box center [120, 42] width 53 height 12
click at [112, 43] on span "Sermon Hymns" at bounding box center [120, 42] width 53 height 12
